Goal: Task Accomplishment & Management: Use online tool/utility

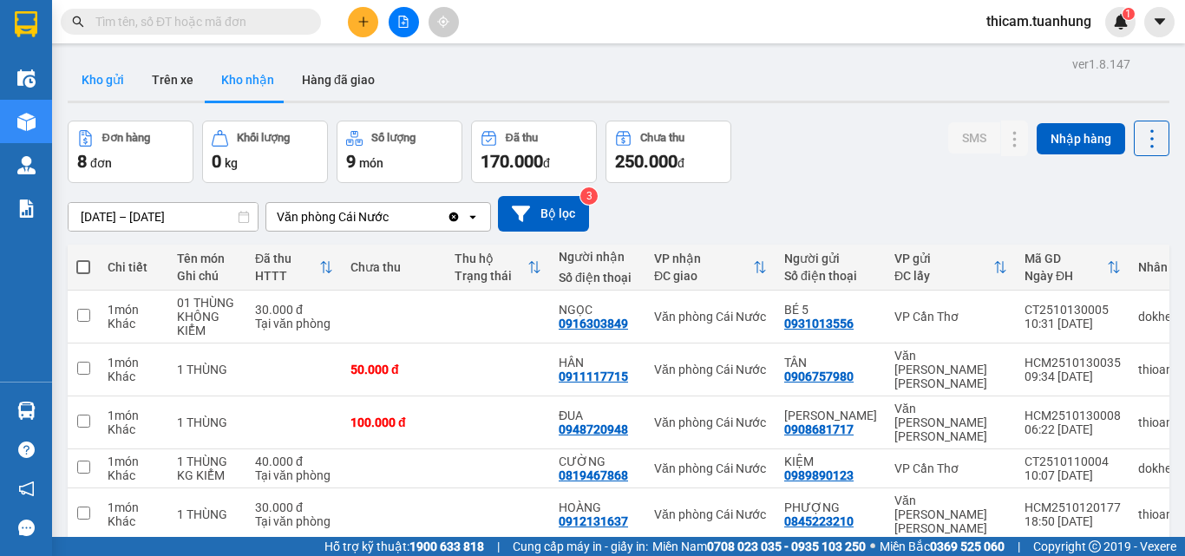
click at [97, 82] on button "Kho gửi" at bounding box center [103, 80] width 70 height 42
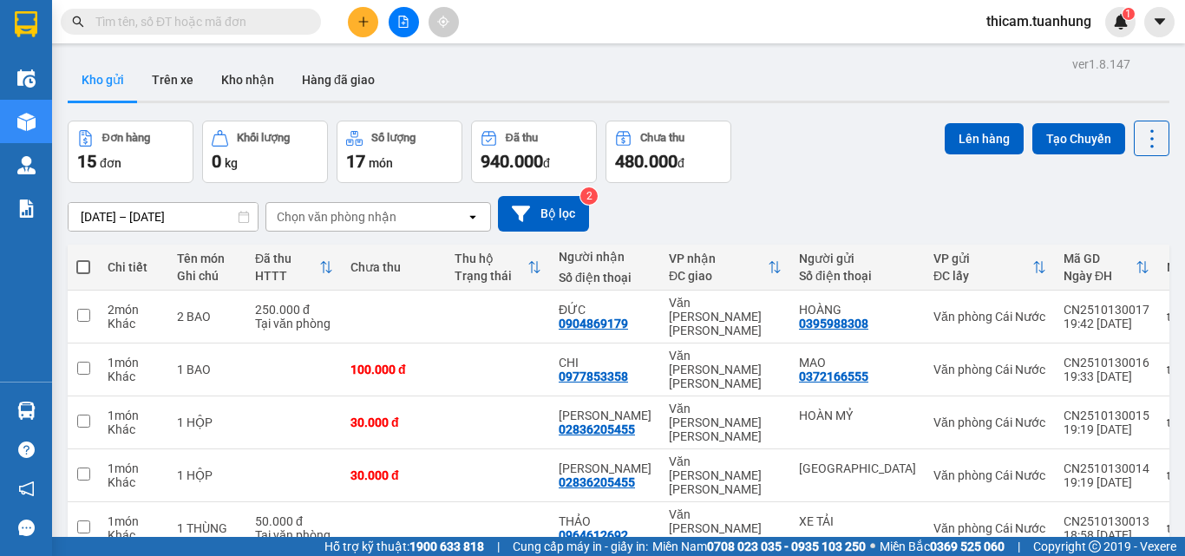
click at [86, 267] on span at bounding box center [83, 267] width 14 height 14
click at [83, 259] on input "checkbox" at bounding box center [83, 259] width 0 height 0
checkbox input "true"
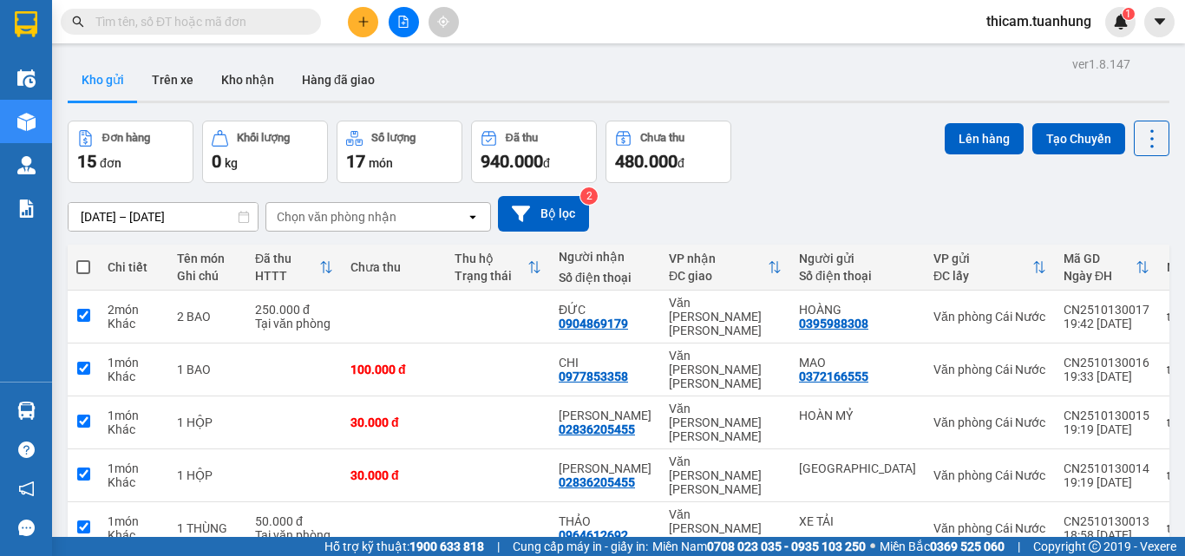
checkbox input "true"
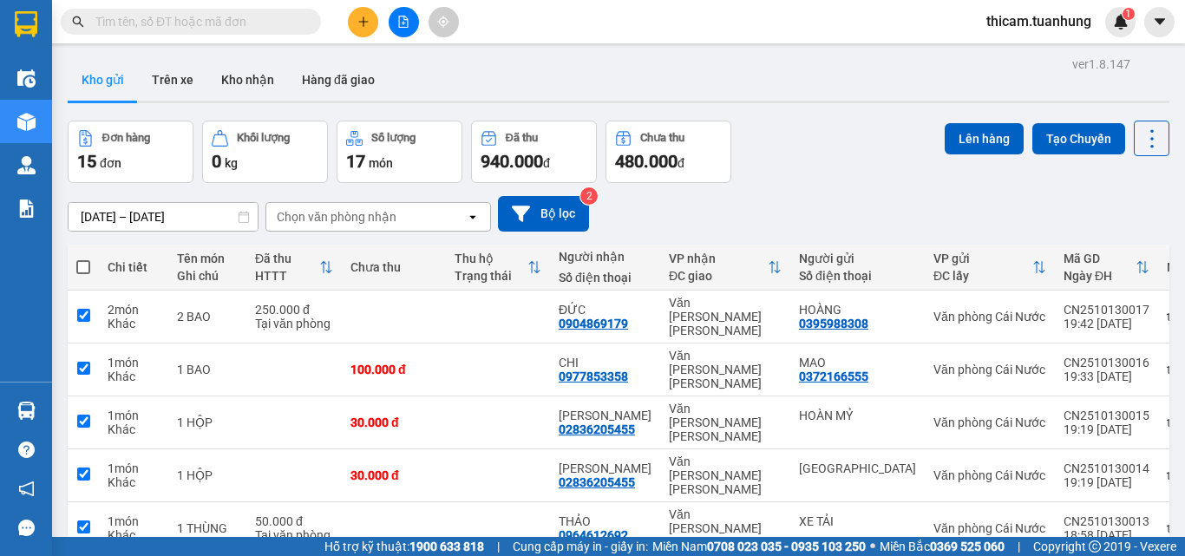
checkbox input "true"
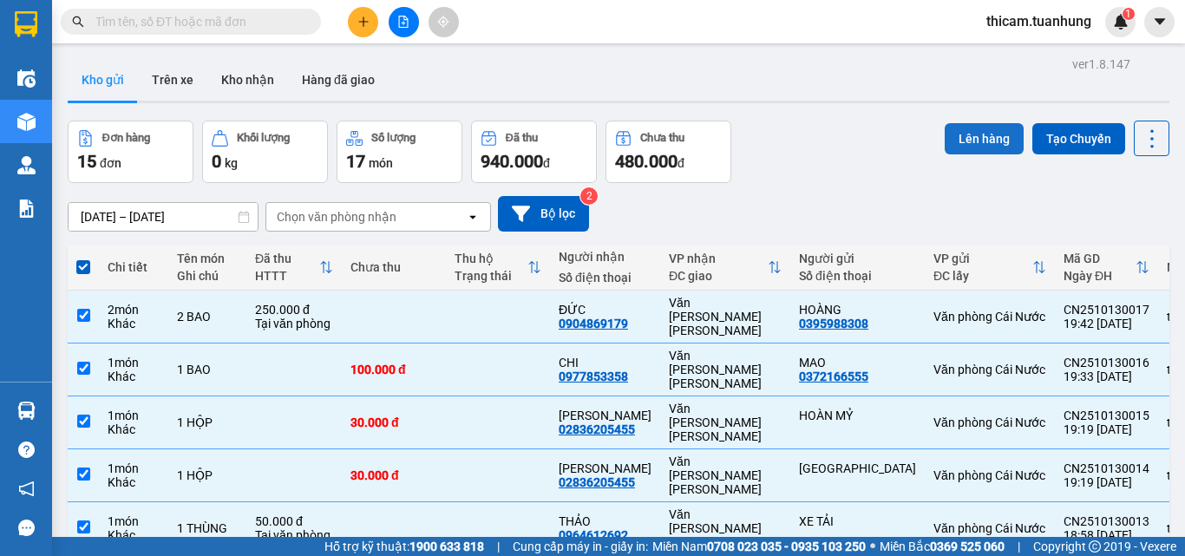
click at [986, 149] on button "Lên hàng" at bounding box center [984, 138] width 79 height 31
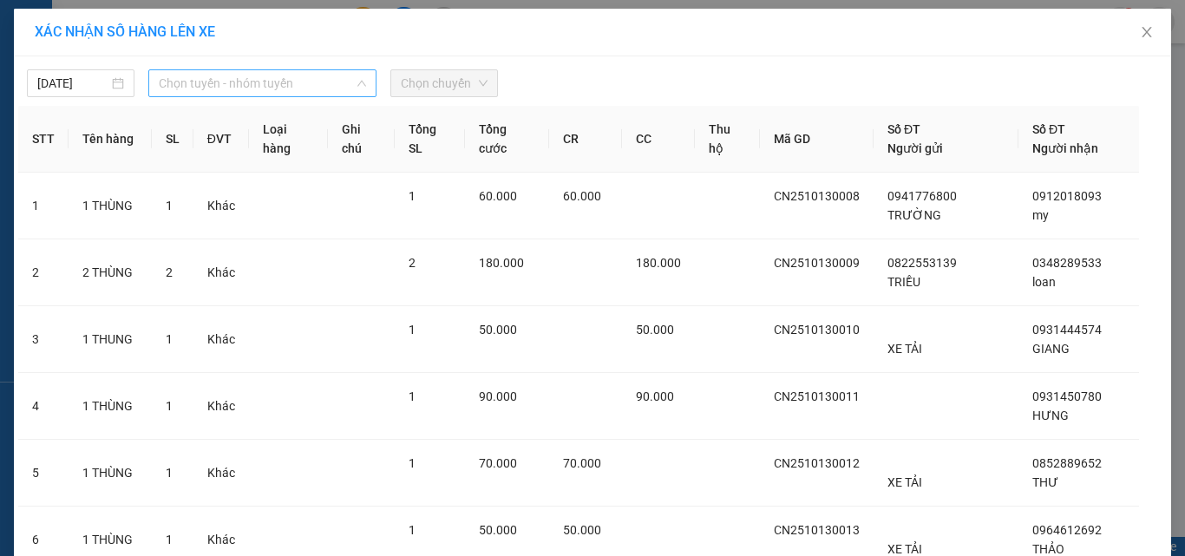
click at [216, 82] on span "Chọn tuyến - nhóm tuyến" at bounding box center [262, 83] width 207 height 26
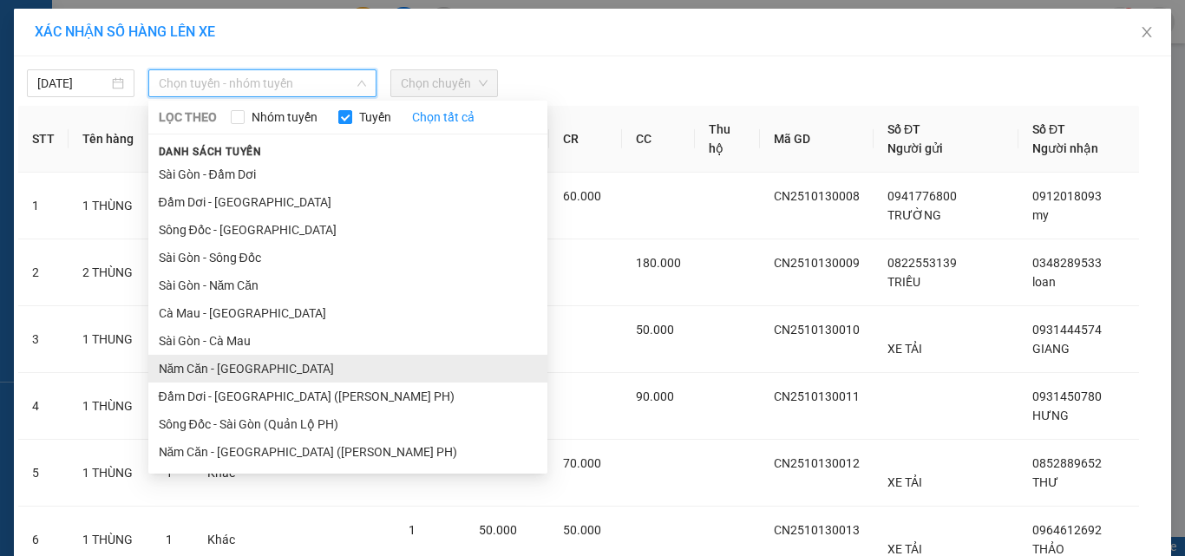
click at [193, 366] on li "Năm Căn - [GEOGRAPHIC_DATA]" at bounding box center [347, 369] width 399 height 28
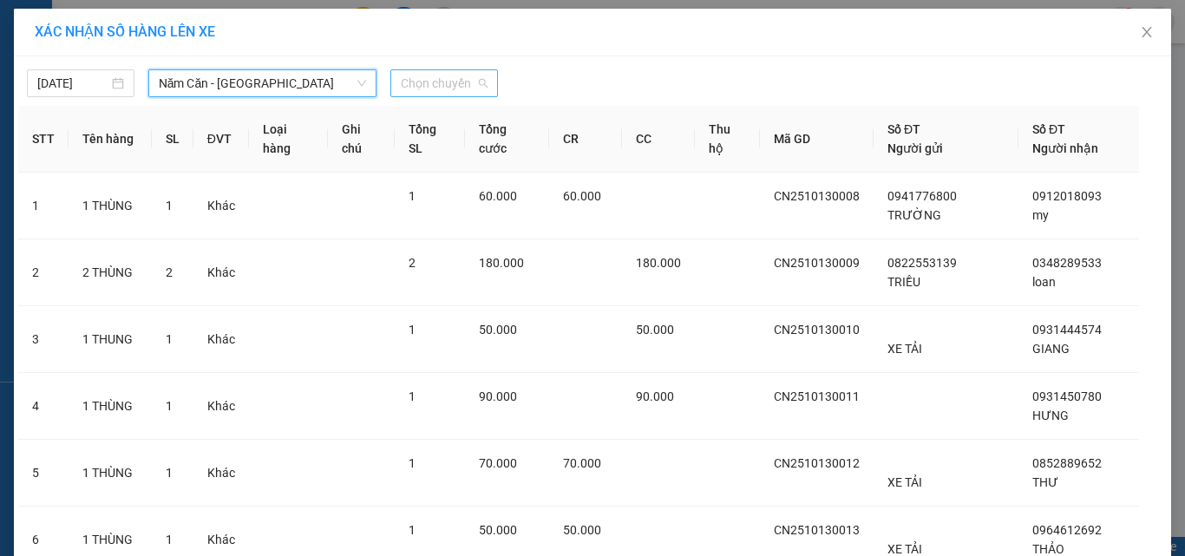
click at [443, 84] on span "Chọn chuyến" at bounding box center [444, 83] width 87 height 26
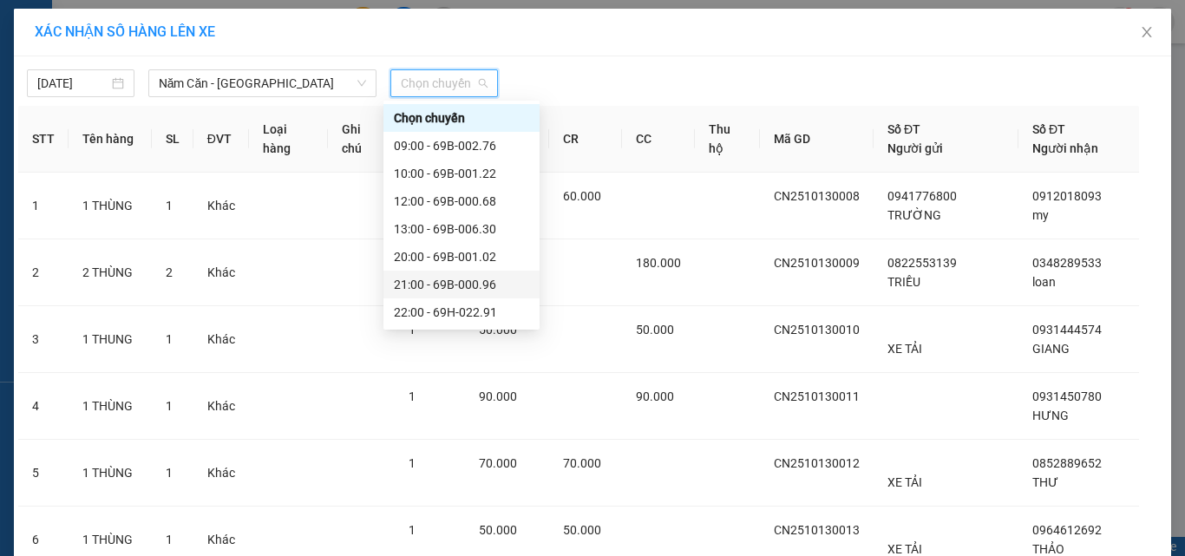
click at [438, 287] on div "21:00 - 69B-000.96" at bounding box center [461, 284] width 135 height 19
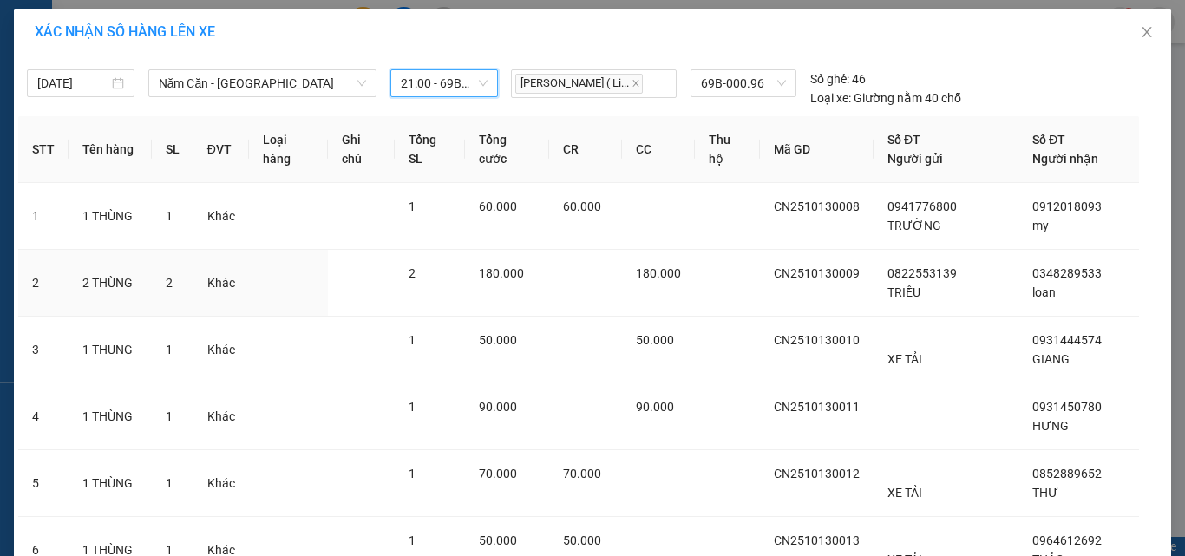
scroll to position [422, 0]
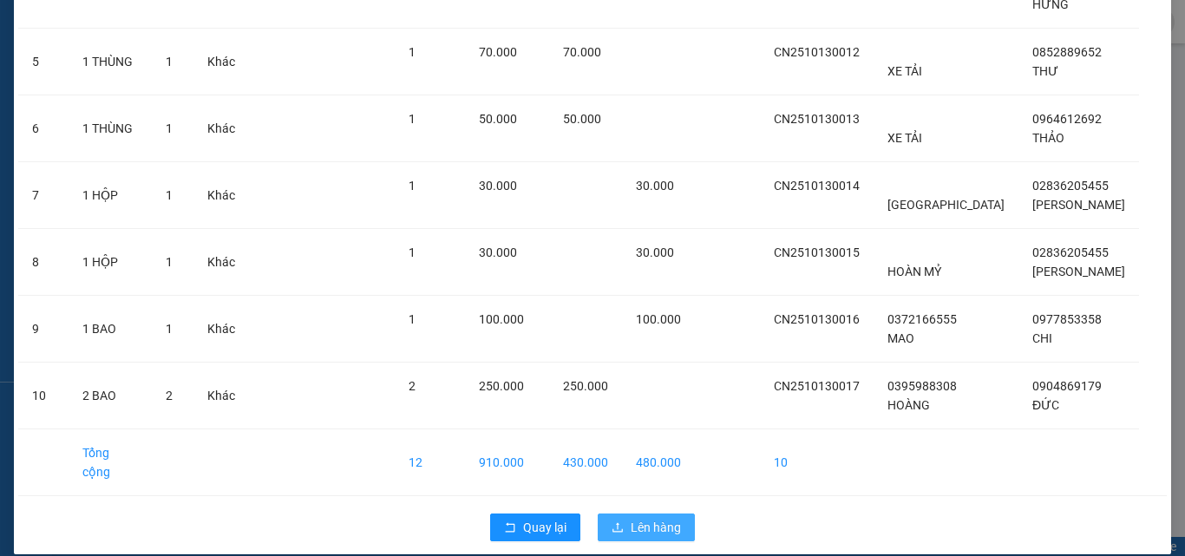
click at [640, 518] on span "Lên hàng" at bounding box center [656, 527] width 50 height 19
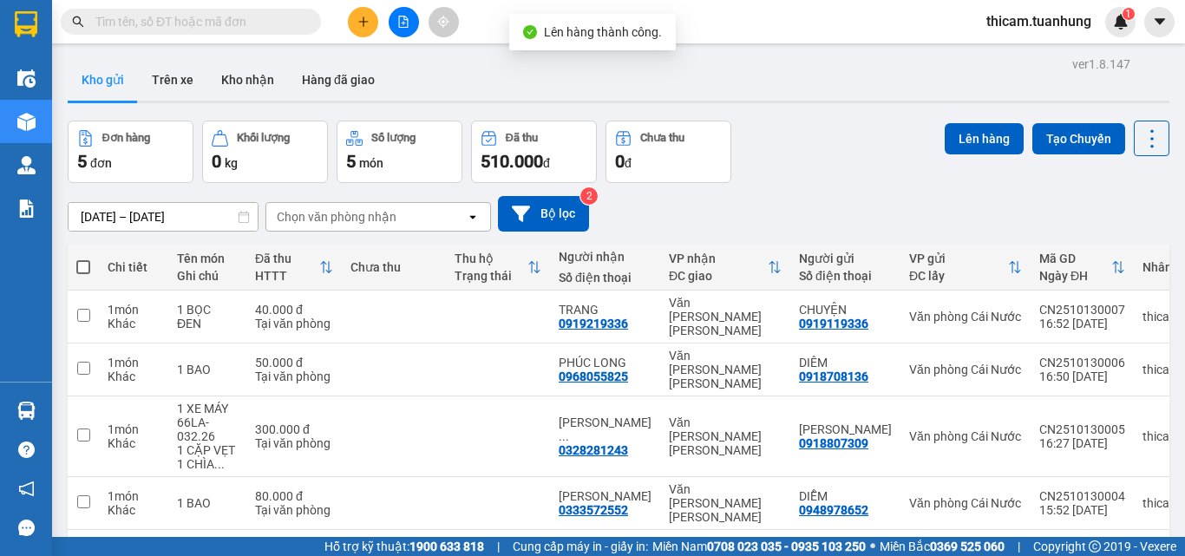
click at [81, 268] on span at bounding box center [83, 267] width 14 height 14
click at [83, 259] on input "checkbox" at bounding box center [83, 259] width 0 height 0
checkbox input "true"
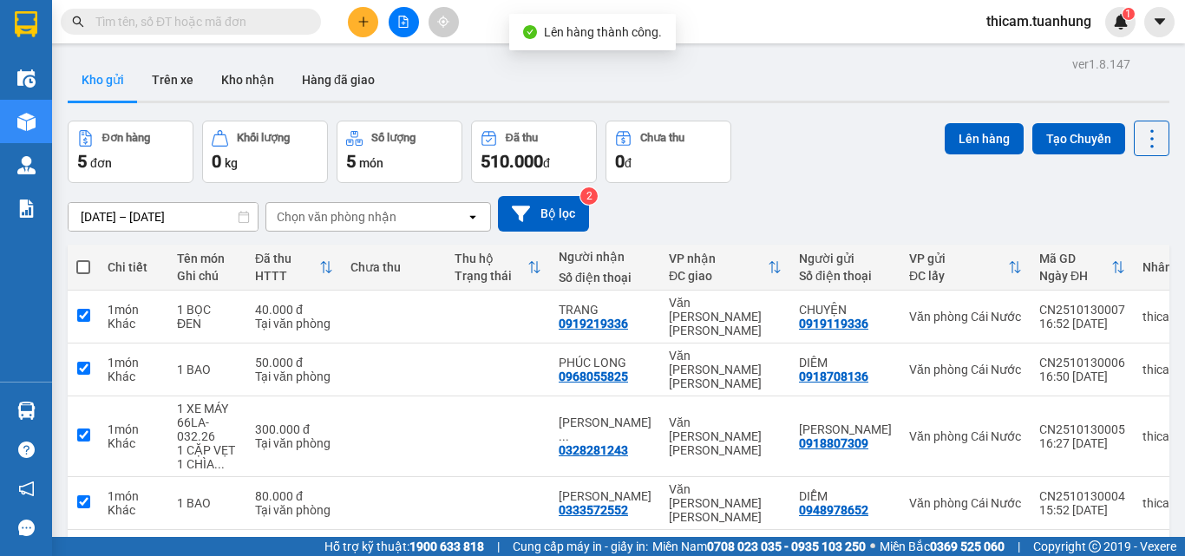
checkbox input "true"
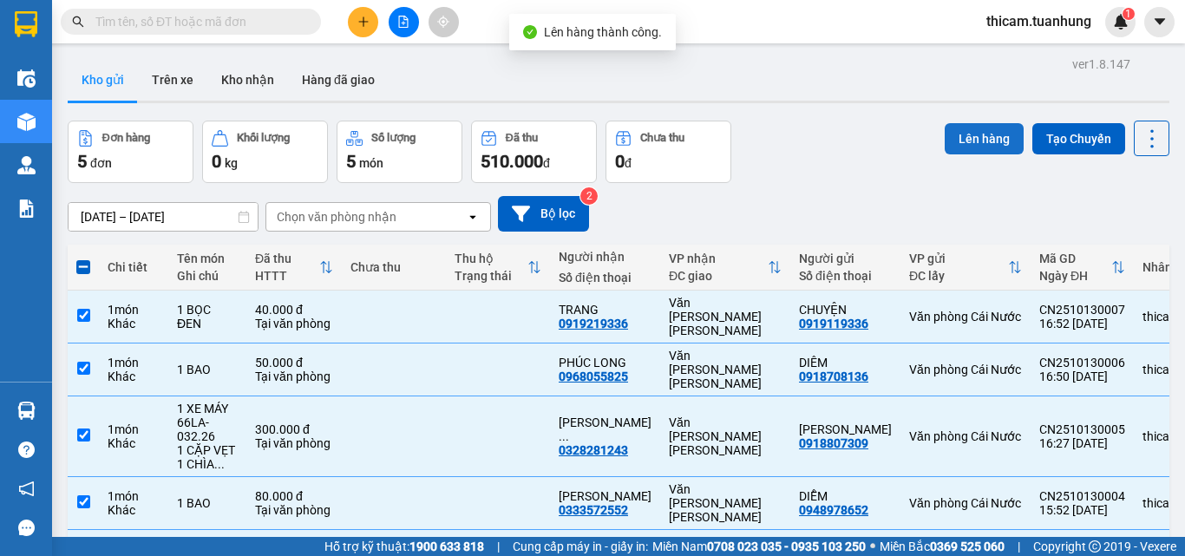
click at [953, 148] on button "Lên hàng" at bounding box center [984, 138] width 79 height 31
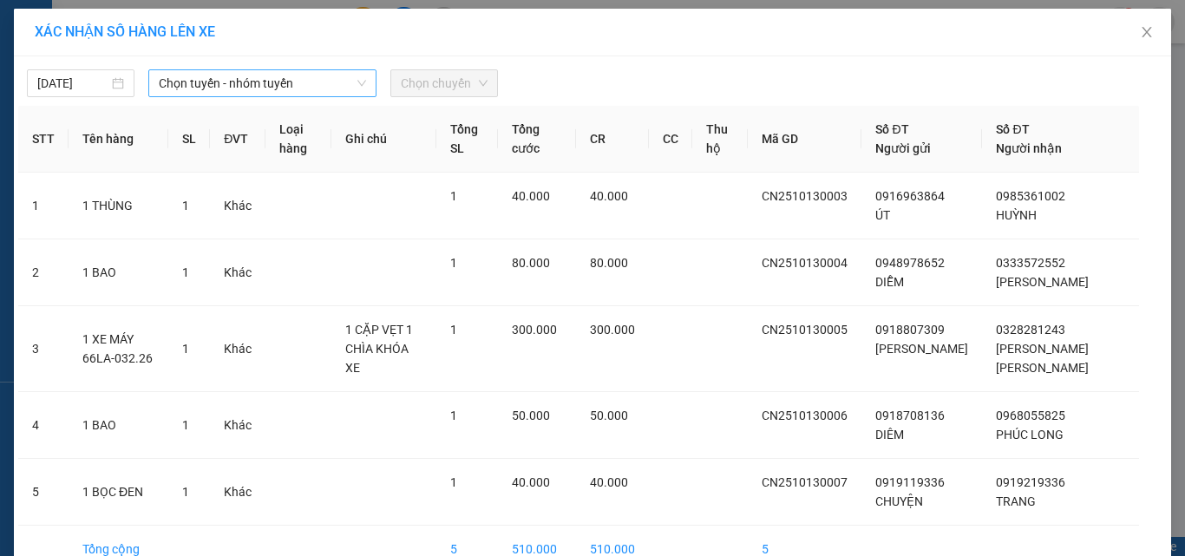
click at [259, 89] on span "Chọn tuyến - nhóm tuyến" at bounding box center [262, 83] width 207 height 26
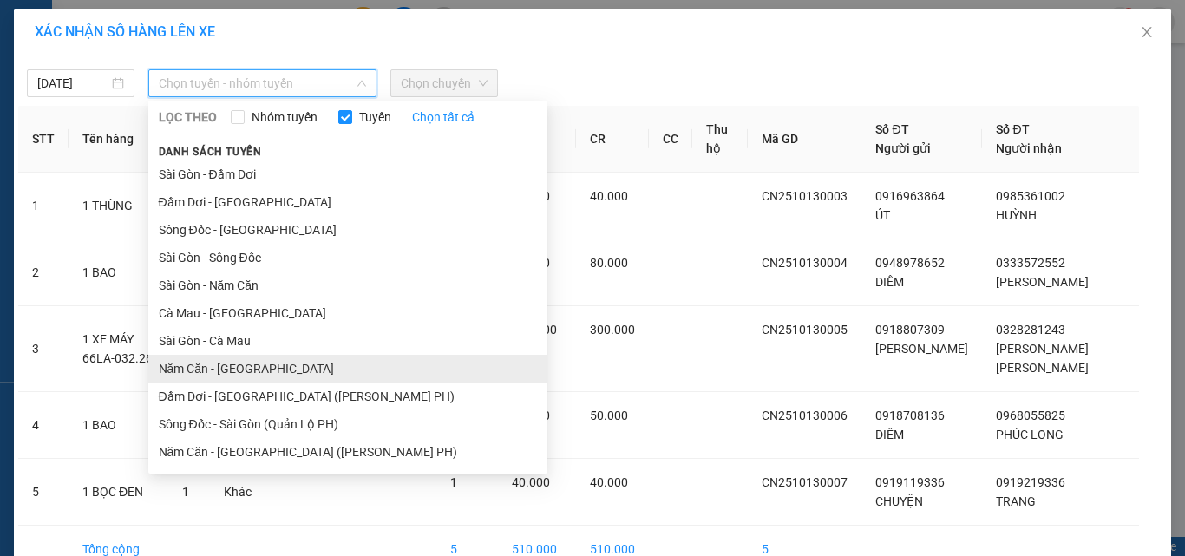
click at [168, 366] on li "Năm Căn - [GEOGRAPHIC_DATA]" at bounding box center [347, 369] width 399 height 28
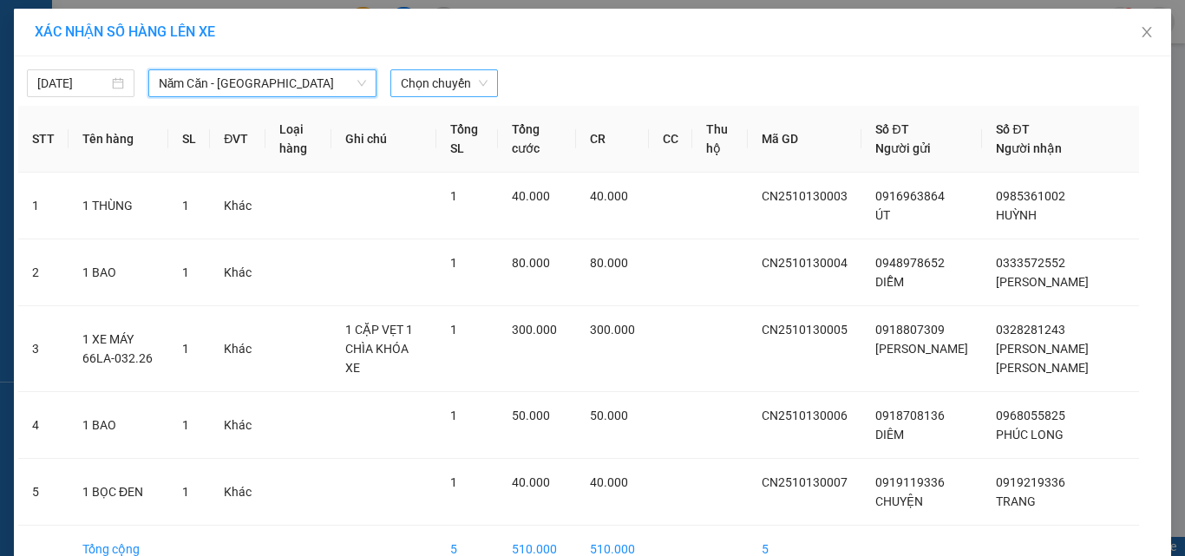
click at [412, 76] on span "Chọn chuyến" at bounding box center [444, 83] width 87 height 26
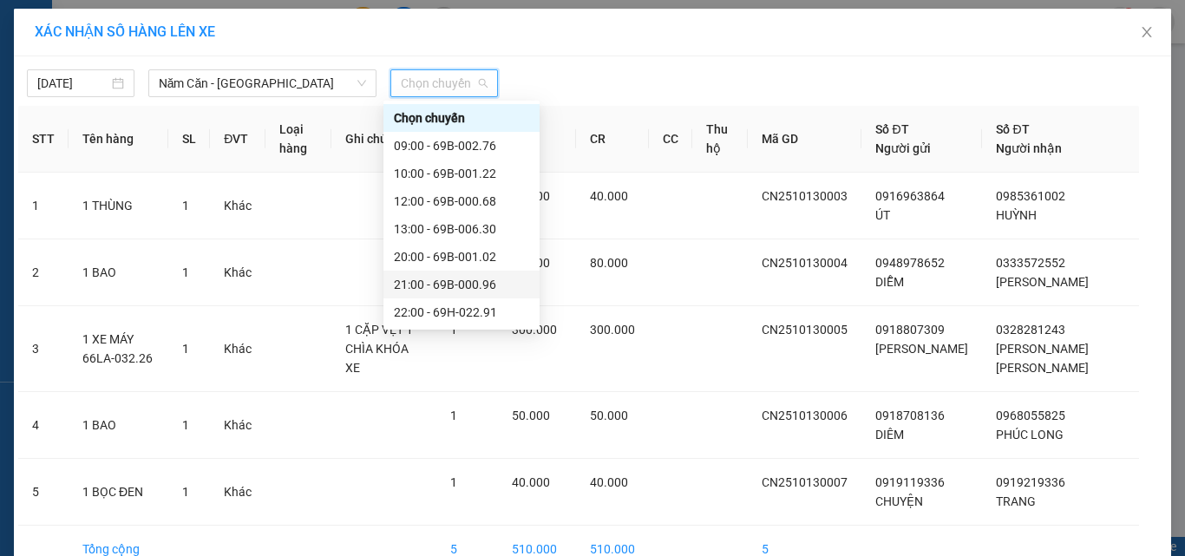
click at [440, 285] on div "21:00 - 69B-000.96" at bounding box center [461, 284] width 135 height 19
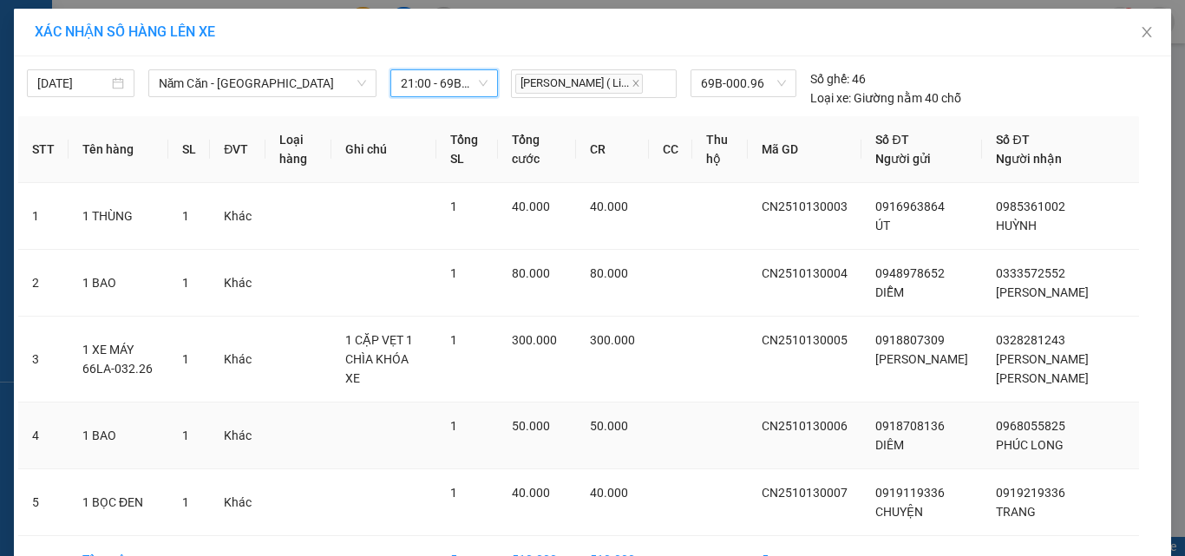
scroll to position [107, 0]
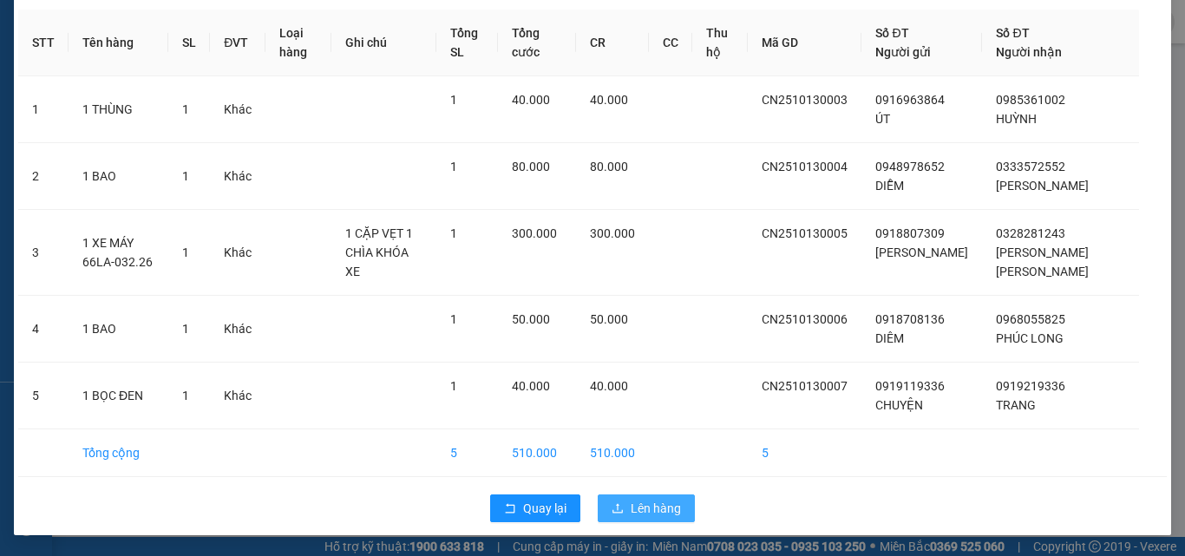
click at [652, 510] on span "Lên hàng" at bounding box center [656, 508] width 50 height 19
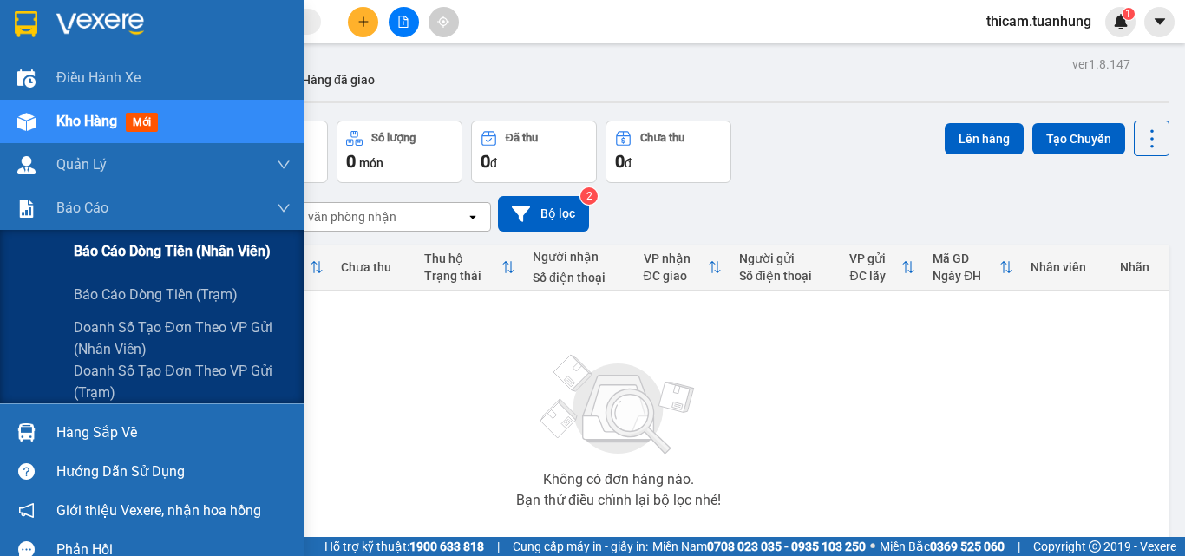
click at [128, 248] on span "Báo cáo dòng tiền (nhân viên)" at bounding box center [172, 251] width 197 height 22
